Goal: Navigation & Orientation: Find specific page/section

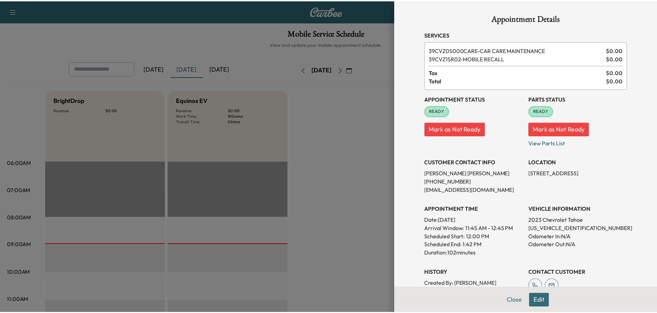
scroll to position [172, 0]
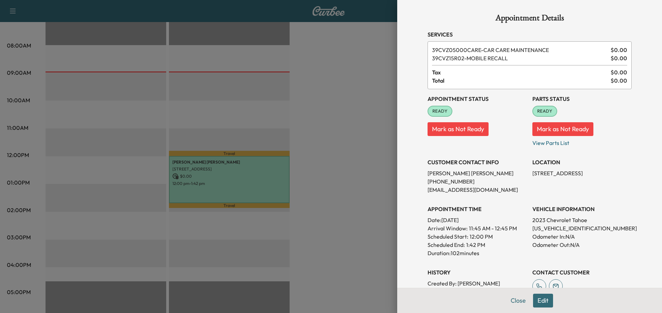
click at [514, 298] on button "Close" at bounding box center [518, 301] width 24 height 14
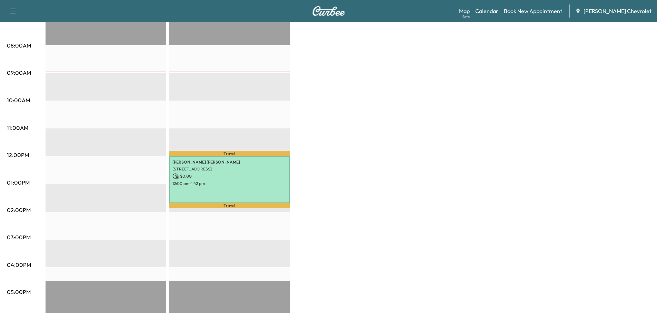
click at [498, 11] on link "Calendar" at bounding box center [486, 11] width 23 height 8
click at [470, 10] on link "Map Beta" at bounding box center [464, 11] width 11 height 8
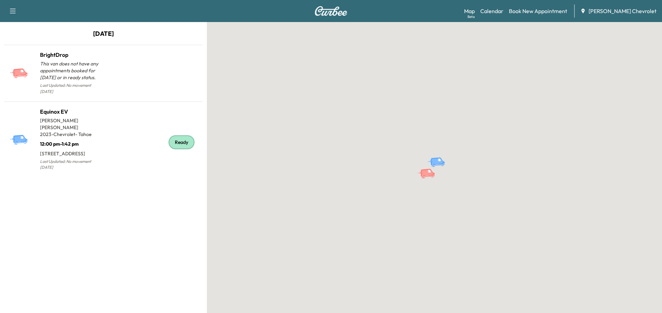
click at [65, 117] on p "[PERSON_NAME]" at bounding box center [71, 124] width 63 height 14
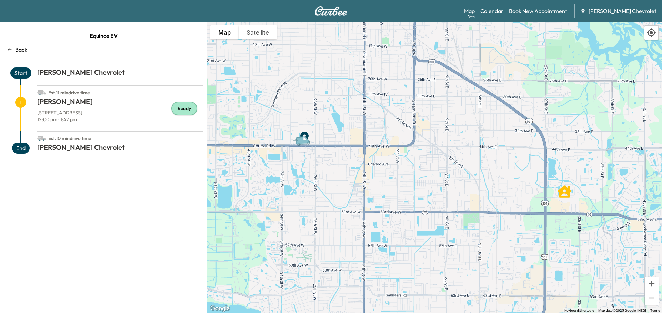
click at [62, 107] on h1 "[PERSON_NAME]" at bounding box center [119, 103] width 165 height 12
click at [22, 102] on span "1" at bounding box center [20, 102] width 11 height 11
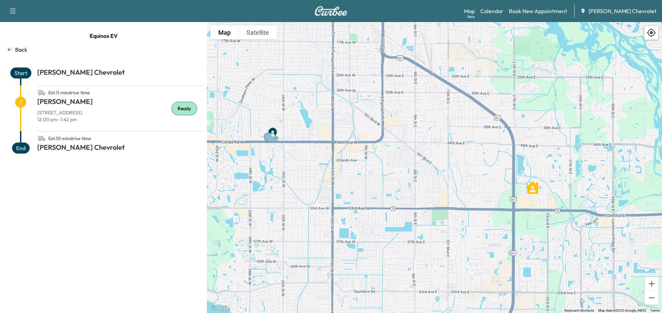
drag, startPoint x: 519, startPoint y: 194, endPoint x: 486, endPoint y: 191, distance: 33.0
click at [486, 191] on div "To activate drag with keyboard, press Alt + Enter. Once in keyboard drag state,…" at bounding box center [434, 167] width 455 height 291
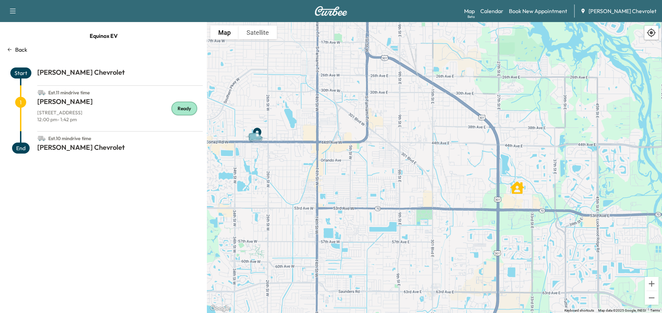
drag, startPoint x: 489, startPoint y: 186, endPoint x: 472, endPoint y: 186, distance: 16.9
click at [472, 186] on div "To activate drag with keyboard, press Alt + Enter. Once in keyboard drag state,…" at bounding box center [434, 167] width 455 height 291
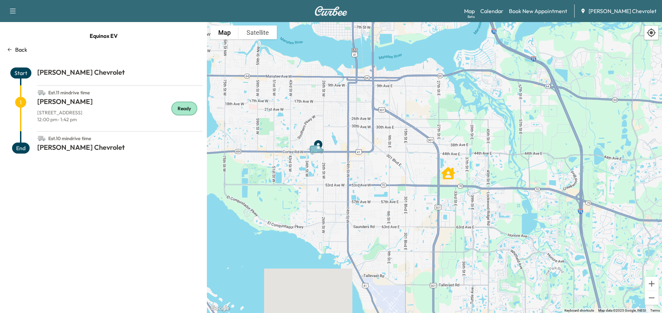
drag, startPoint x: 359, startPoint y: 132, endPoint x: 371, endPoint y: 142, distance: 15.4
click at [371, 142] on div "To activate drag with keyboard, press Alt + Enter. Once in keyboard drag state,…" at bounding box center [434, 167] width 455 height 291
